Goal: Transaction & Acquisition: Book appointment/travel/reservation

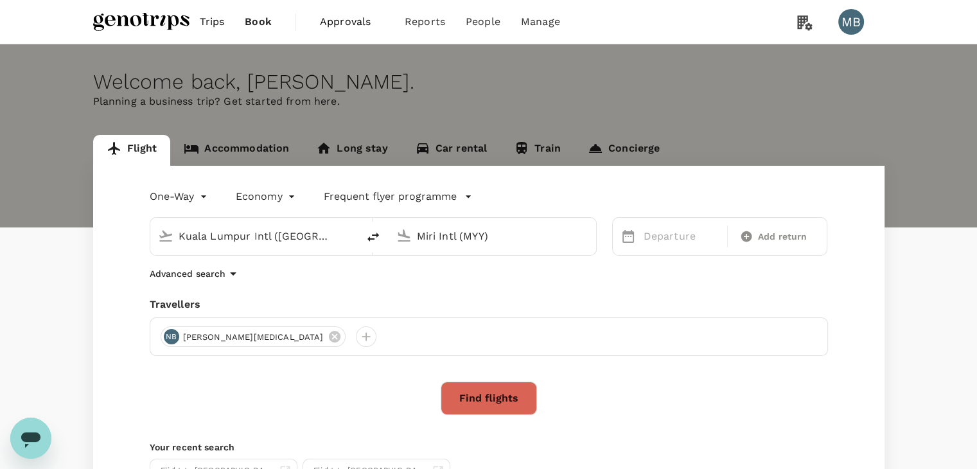
click at [371, 236] on icon "delete" at bounding box center [373, 236] width 15 height 15
type input "Miri Intl (MYY)"
type input "Kuala Lumpur Intl ([GEOGRAPHIC_DATA])"
click at [655, 237] on p "Departure" at bounding box center [682, 236] width 76 height 15
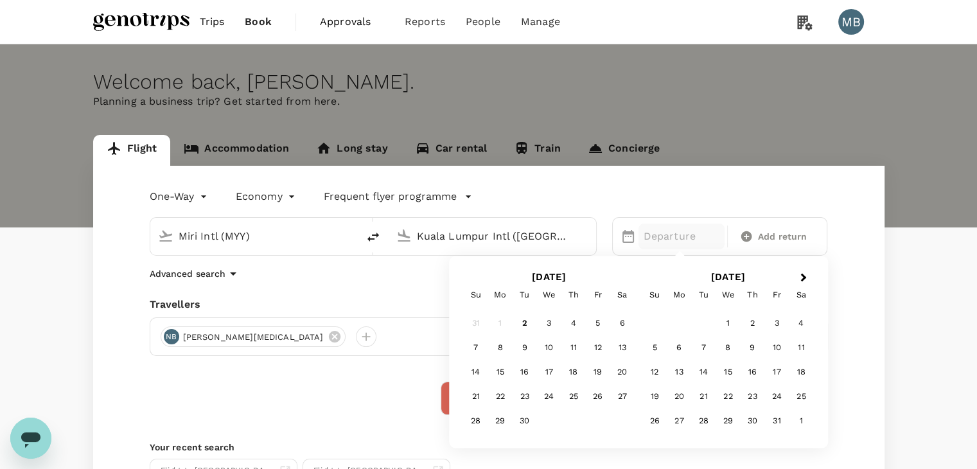
drag, startPoint x: 545, startPoint y: 350, endPoint x: 566, endPoint y: 346, distance: 21.0
click at [545, 349] on div "10" at bounding box center [549, 348] width 24 height 24
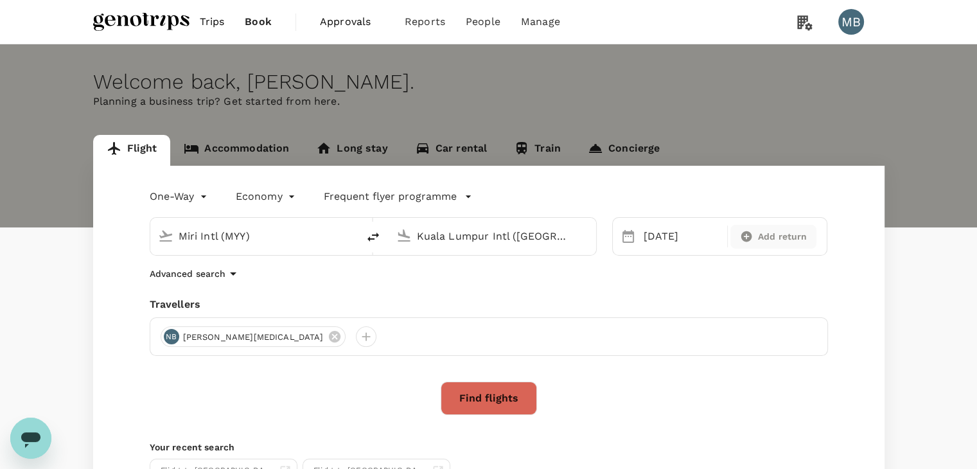
click at [764, 242] on span "Add return" at bounding box center [782, 236] width 49 height 13
type input "roundtrip"
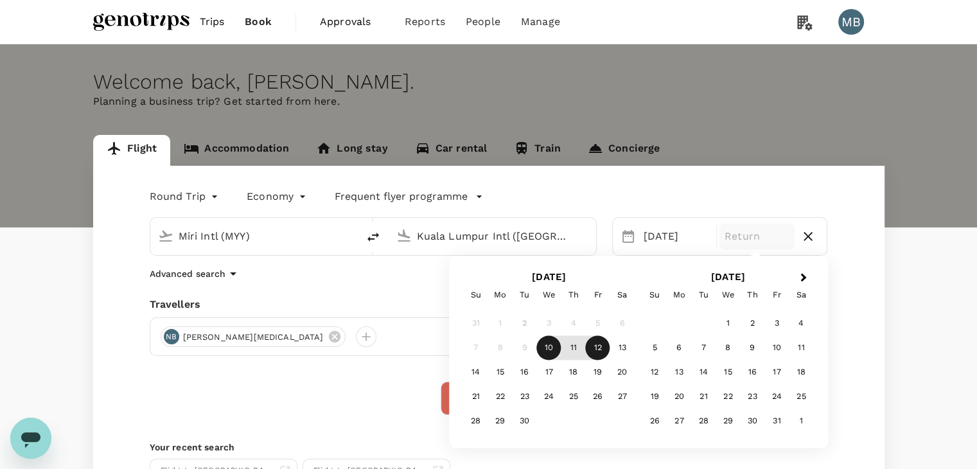
click at [599, 350] on div "12" at bounding box center [598, 348] width 24 height 24
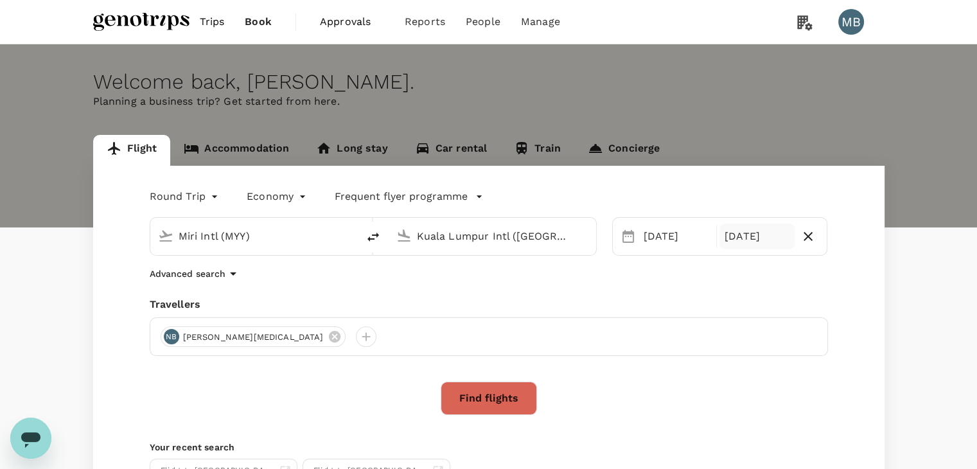
click at [506, 389] on button "Find flights" at bounding box center [489, 398] width 96 height 33
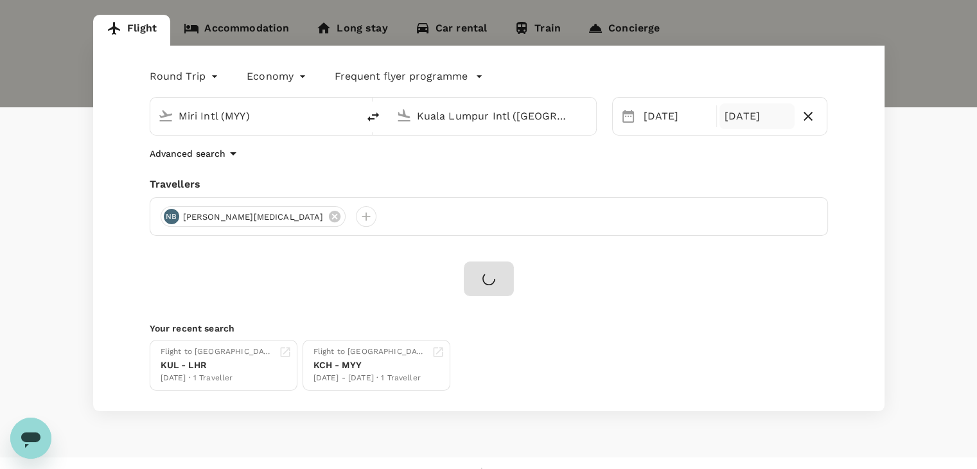
scroll to position [128, 0]
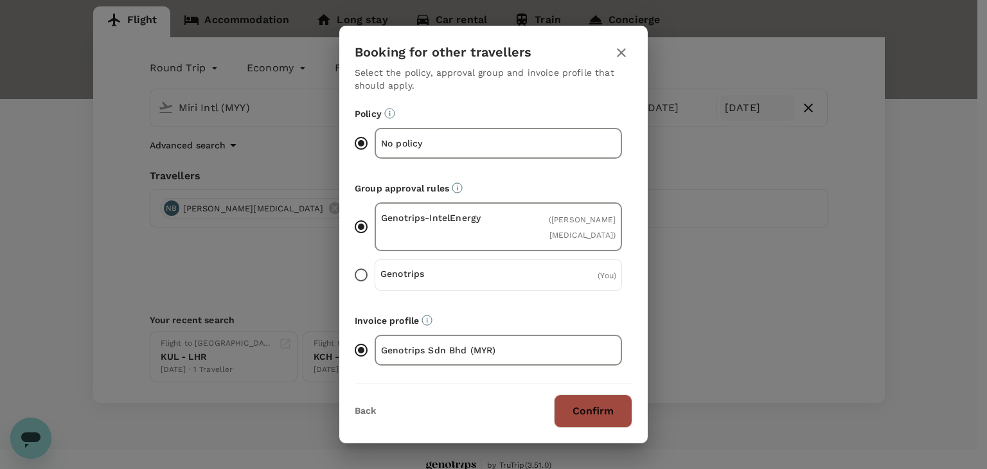
click at [598, 415] on button "Confirm" at bounding box center [593, 410] width 78 height 33
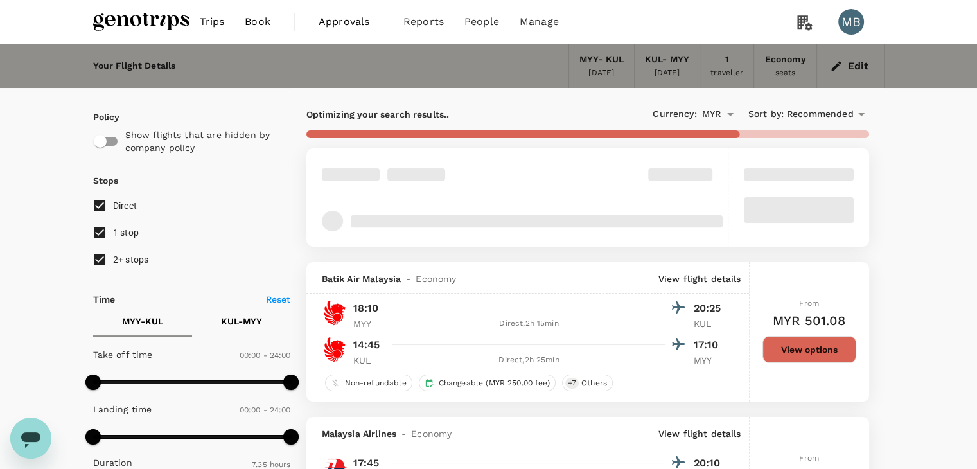
type input "MYR"
type input "1440"
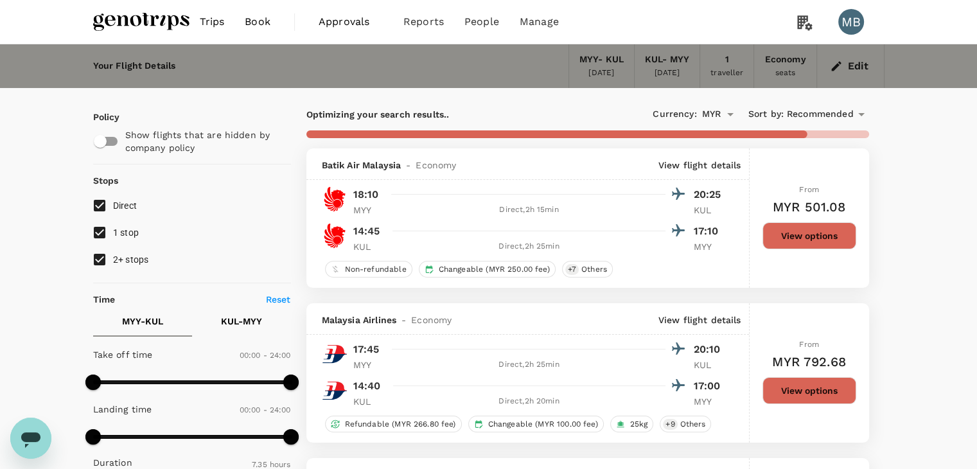
click at [97, 229] on input "1 stop" at bounding box center [99, 232] width 27 height 27
checkbox input "false"
click at [98, 256] on input "2+ stops" at bounding box center [99, 259] width 27 height 27
checkbox input "false"
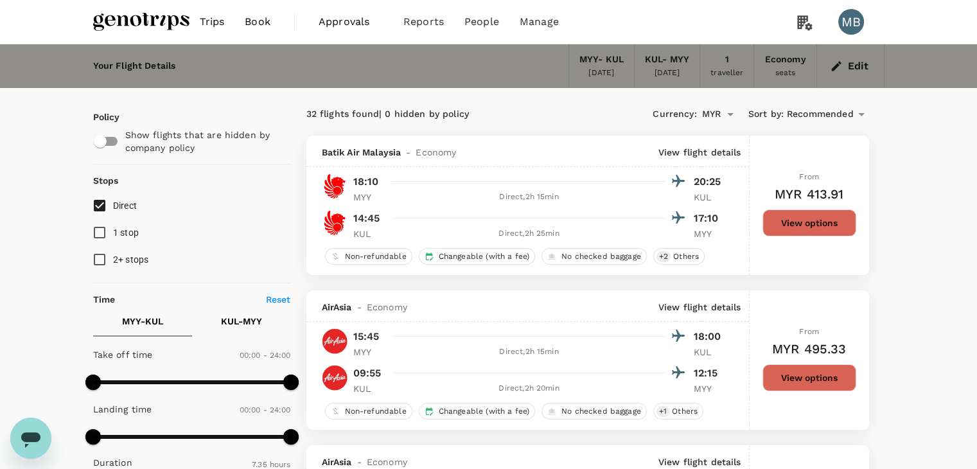
click at [100, 204] on input "Direct" at bounding box center [99, 205] width 27 height 27
click at [98, 201] on input "Direct" at bounding box center [99, 205] width 27 height 27
checkbox input "true"
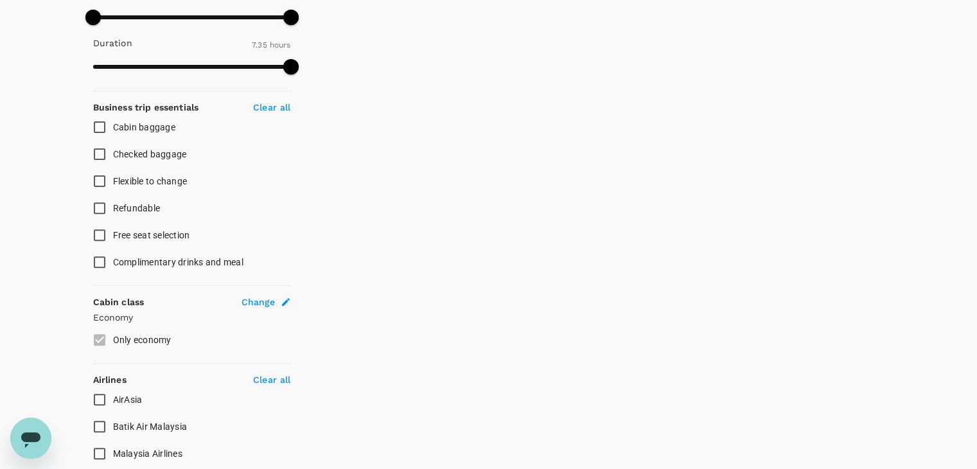
scroll to position [534, 0]
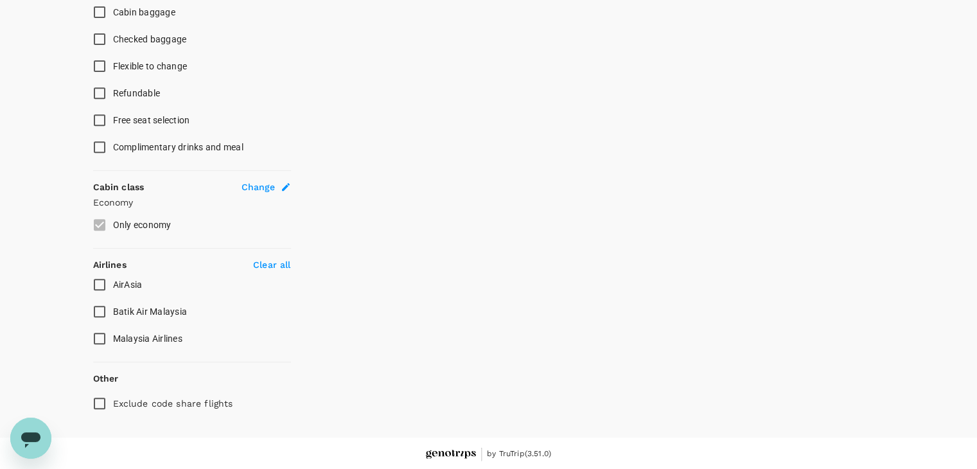
click at [94, 284] on input "AirAsia" at bounding box center [99, 284] width 27 height 27
checkbox input "true"
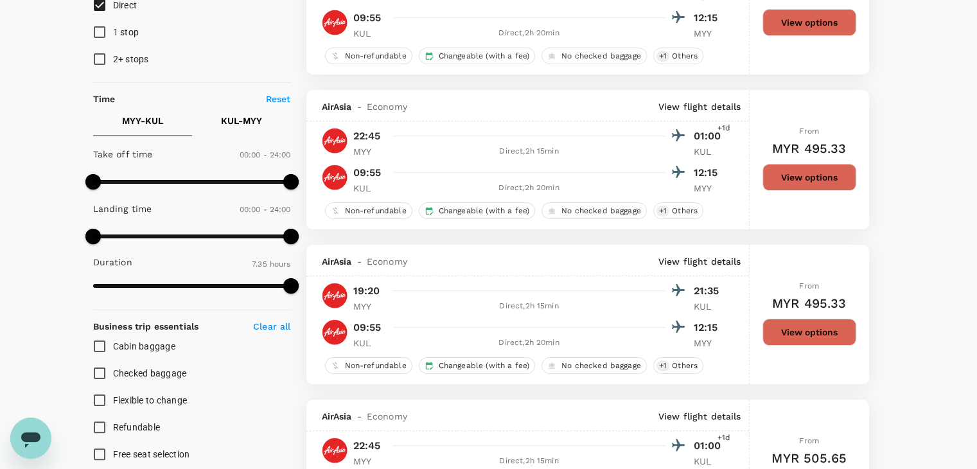
scroll to position [193, 0]
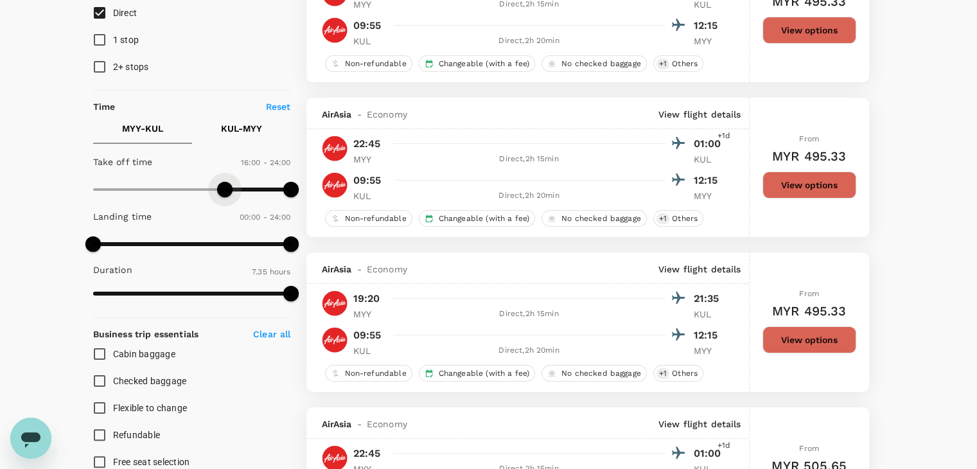
type input "930"
drag, startPoint x: 95, startPoint y: 186, endPoint x: 219, endPoint y: 205, distance: 125.4
click at [219, 205] on div "Take off time 15:30 - 24:00 Landing time 00:00 - 24:00 Duration 7.35 hours" at bounding box center [189, 228] width 203 height 159
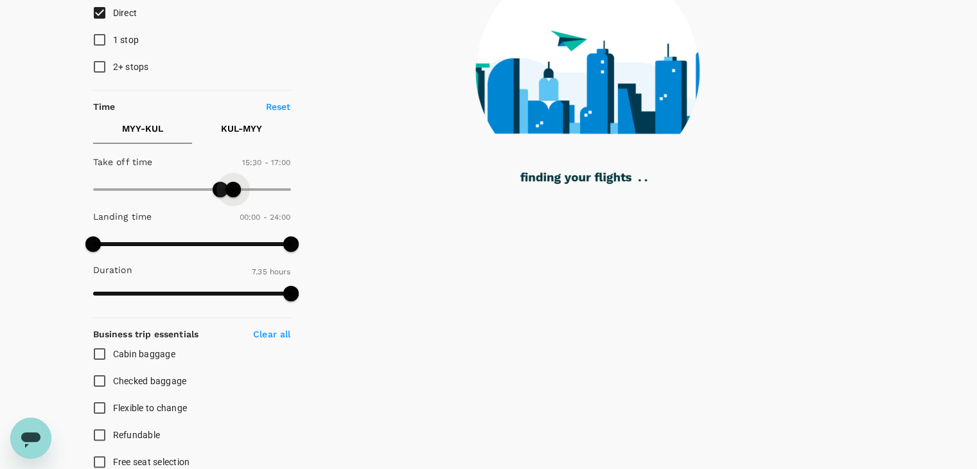
type input "990"
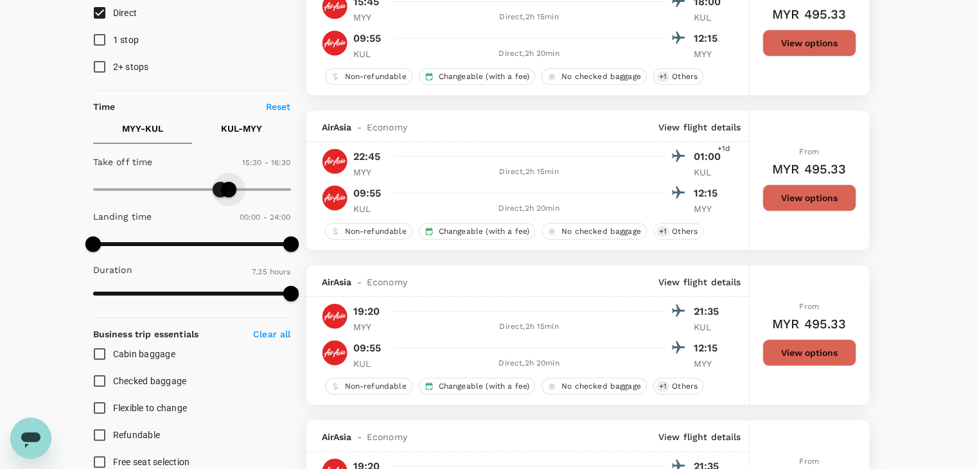
drag, startPoint x: 283, startPoint y: 189, endPoint x: 227, endPoint y: 195, distance: 56.3
click at [227, 195] on span at bounding box center [228, 189] width 15 height 15
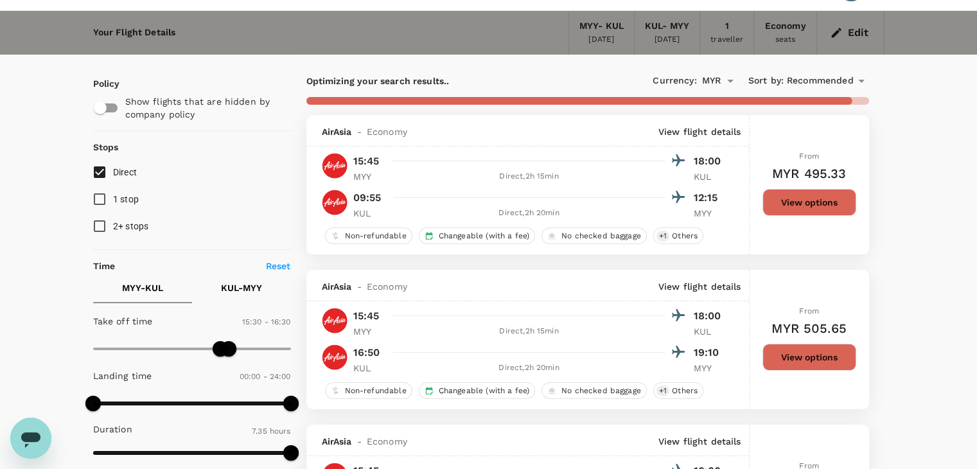
scroll to position [64, 0]
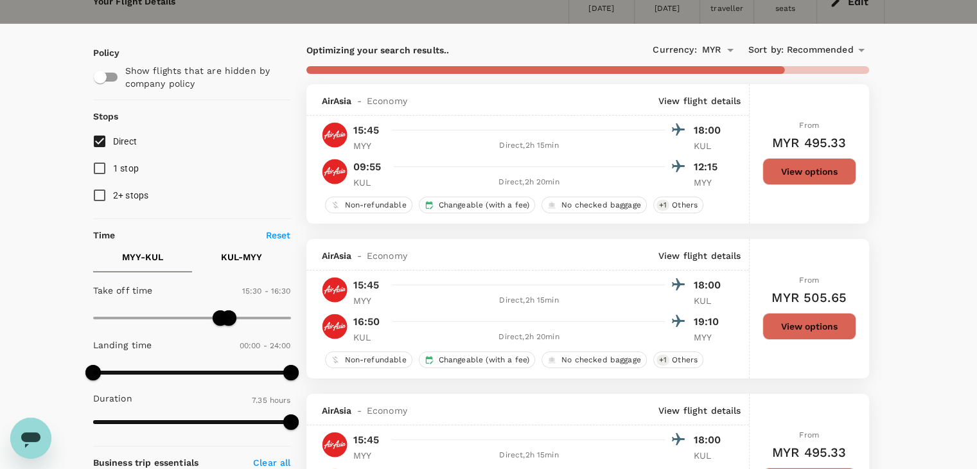
click at [698, 104] on p "View flight details" at bounding box center [699, 100] width 83 height 13
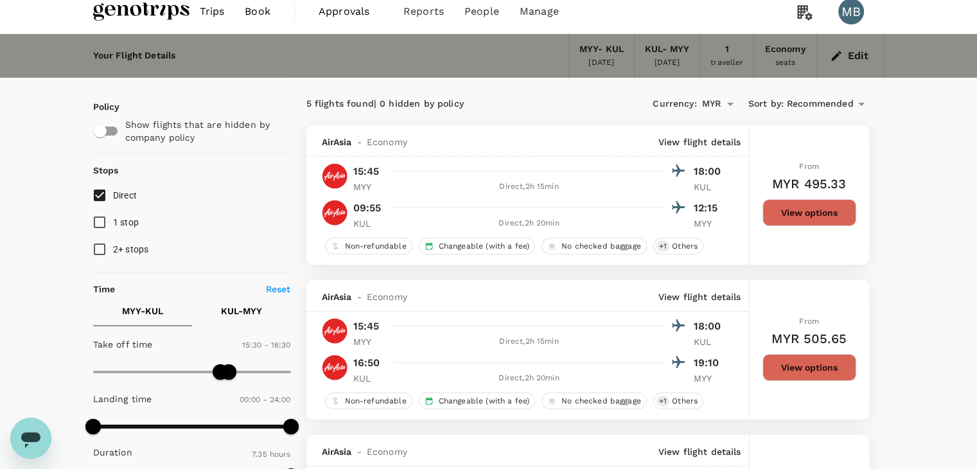
scroll to position [0, 0]
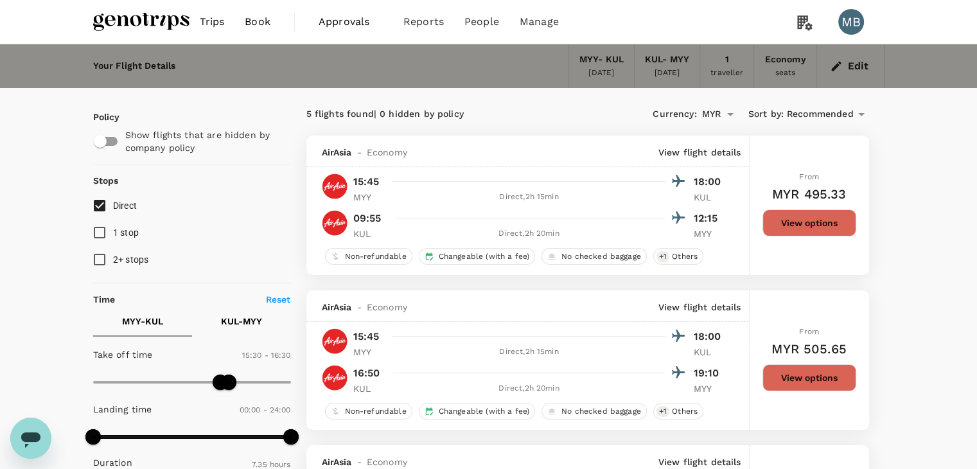
click at [173, 18] on img at bounding box center [141, 22] width 96 height 28
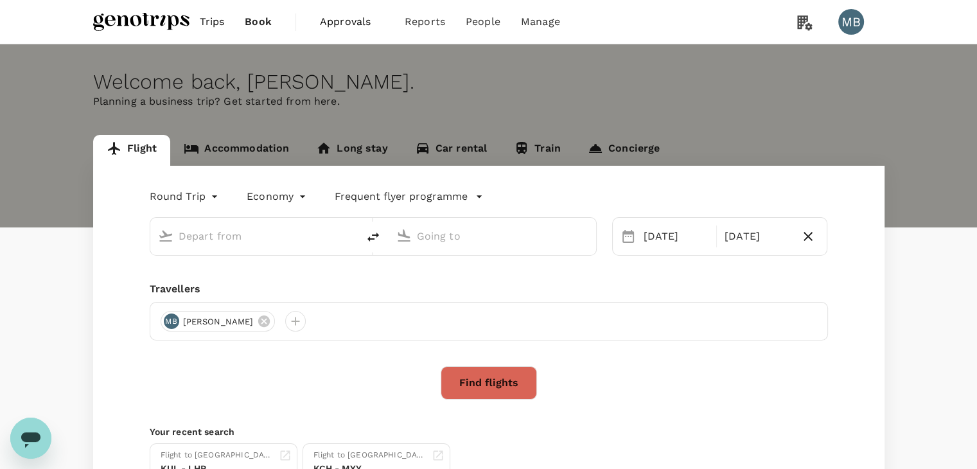
type input "Miri Intl (MYY)"
type input "Kuala Lumpur Intl ([GEOGRAPHIC_DATA])"
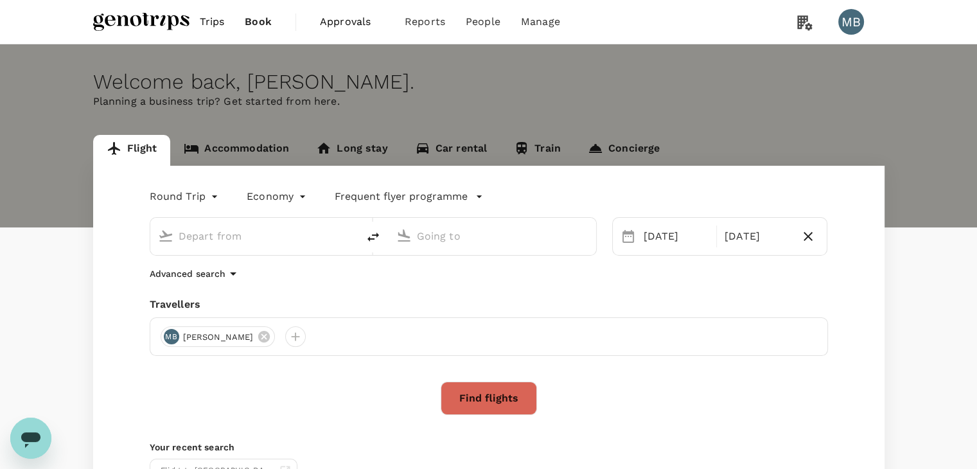
type input "Miri Intl (MYY)"
type input "Kuala Lumpur Intl ([GEOGRAPHIC_DATA])"
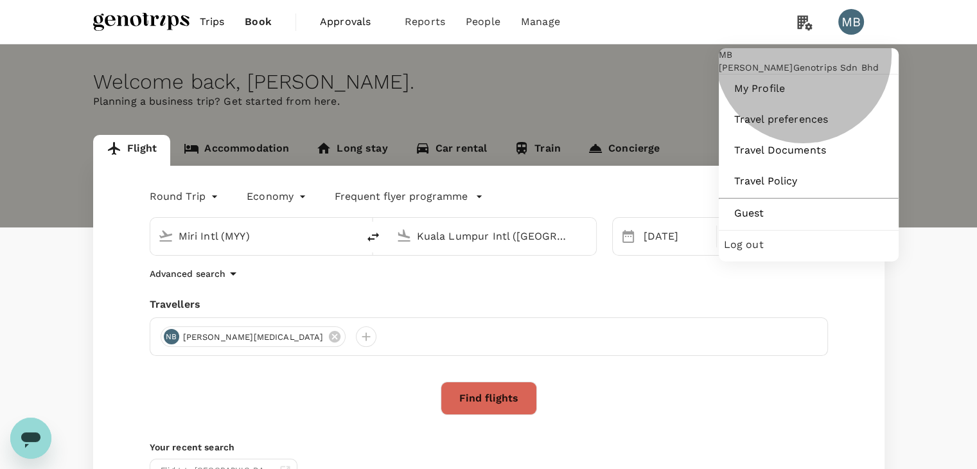
click at [808, 252] on span "Log out" at bounding box center [809, 244] width 170 height 15
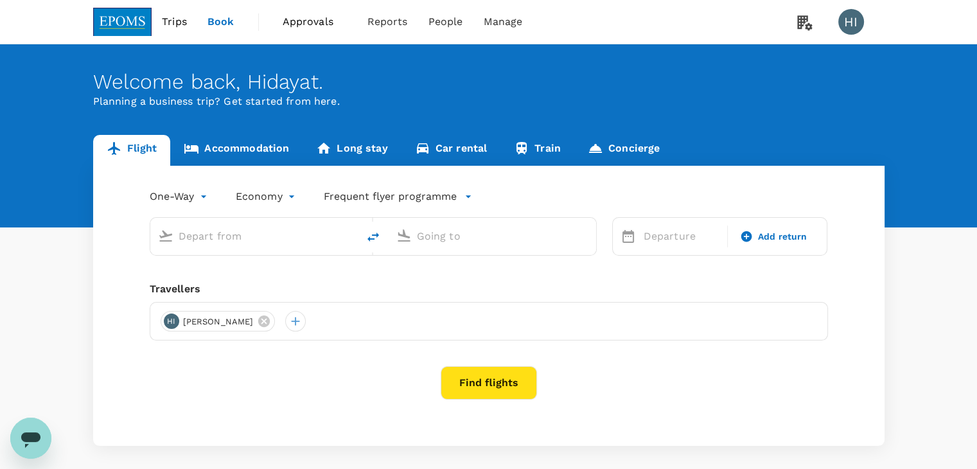
type input "[PERSON_NAME] (JHB)"
type input "Kuala Lumpur Intl ([GEOGRAPHIC_DATA])"
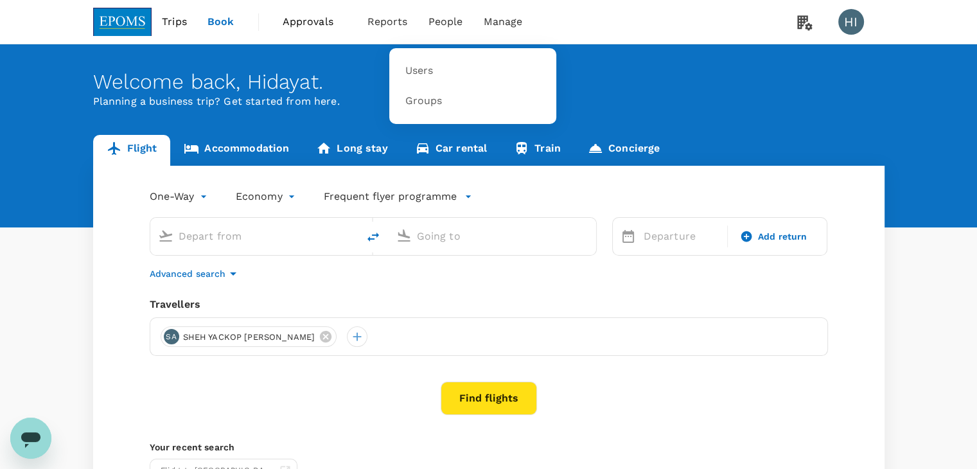
type input "[PERSON_NAME] (JHB)"
type input "Kuala Lumpur Intl ([GEOGRAPHIC_DATA])"
